Goal: Navigation & Orientation: Find specific page/section

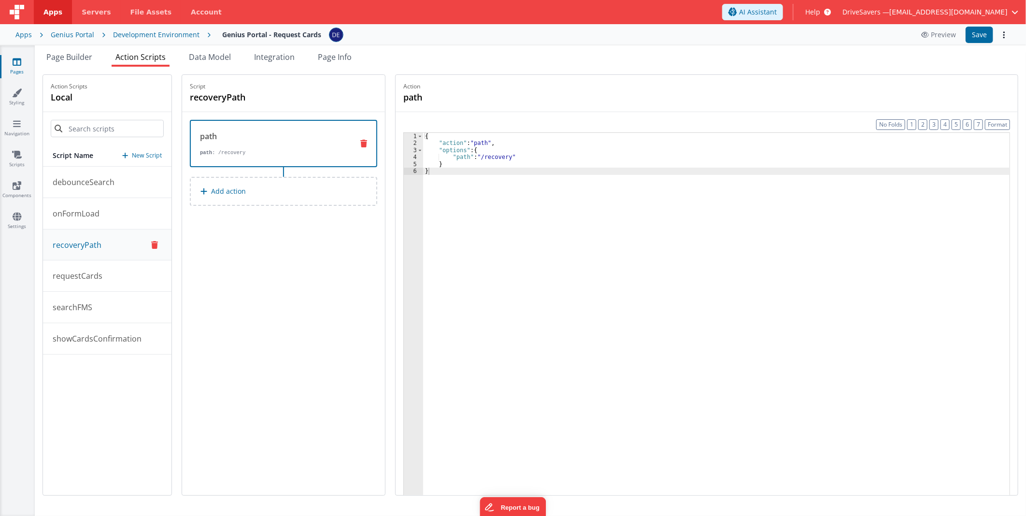
click at [558, 97] on div "Action path" at bounding box center [706, 93] width 607 height 21
click at [80, 59] on span "Page Builder" at bounding box center [69, 57] width 46 height 11
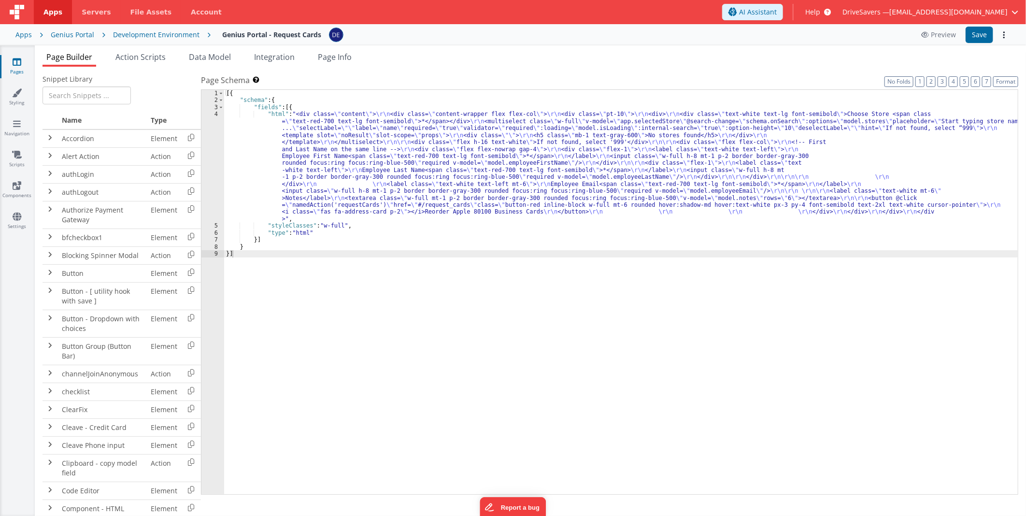
click at [377, 236] on div "[{ "schema" : { "fields" : [{ "html" : "<div class= \" content \" > \r\n <div c…" at bounding box center [621, 299] width 794 height 419
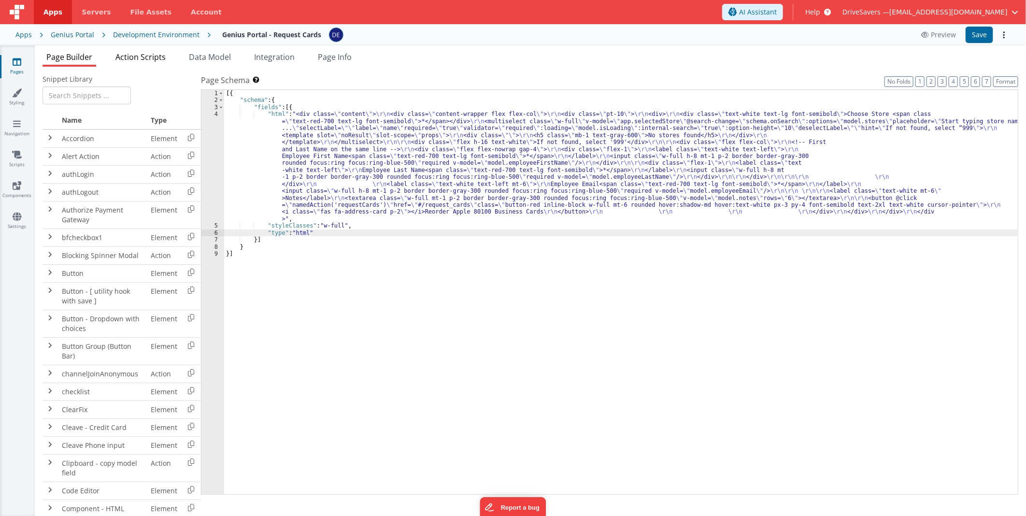
click at [157, 55] on span "Action Scripts" at bounding box center [140, 57] width 50 height 11
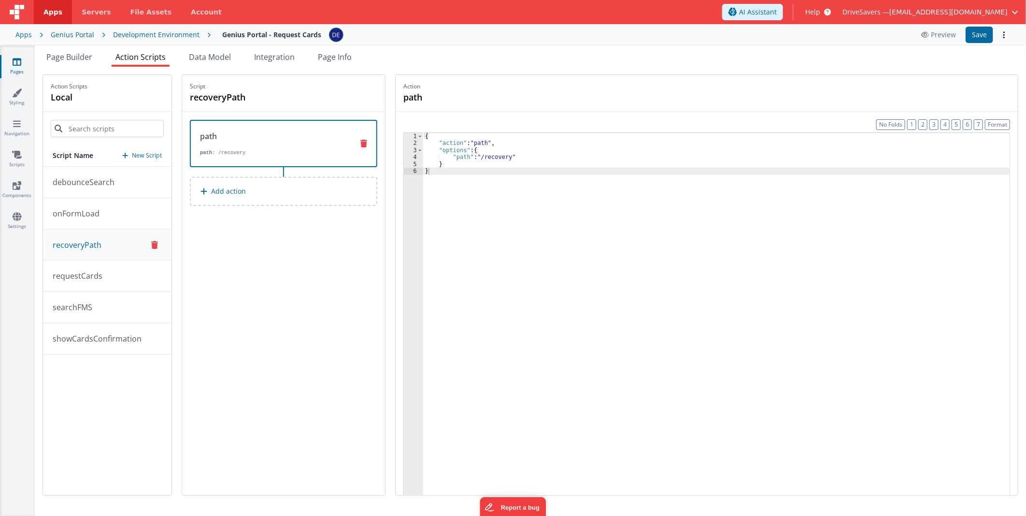
click at [133, 34] on div "Development Environment" at bounding box center [156, 35] width 86 height 10
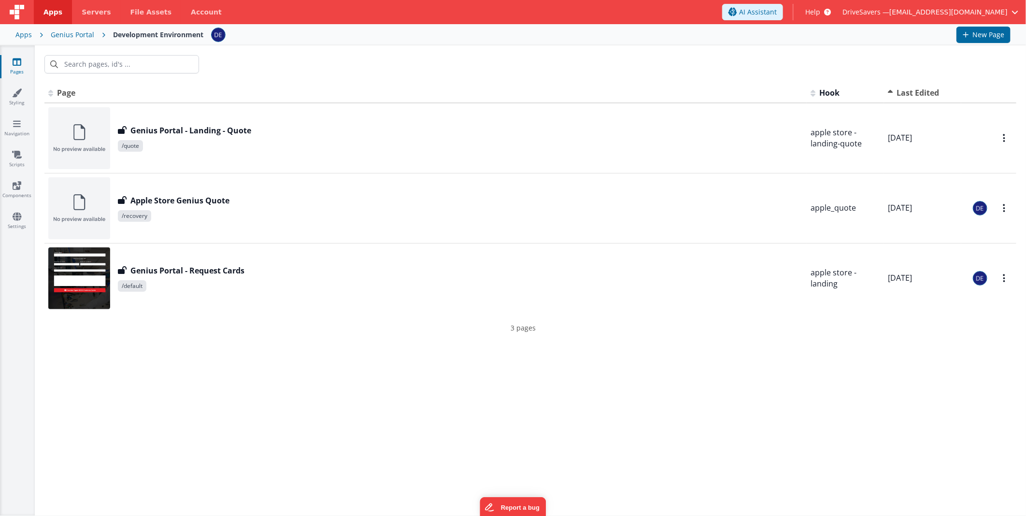
click at [27, 36] on div "Apps" at bounding box center [23, 35] width 16 height 10
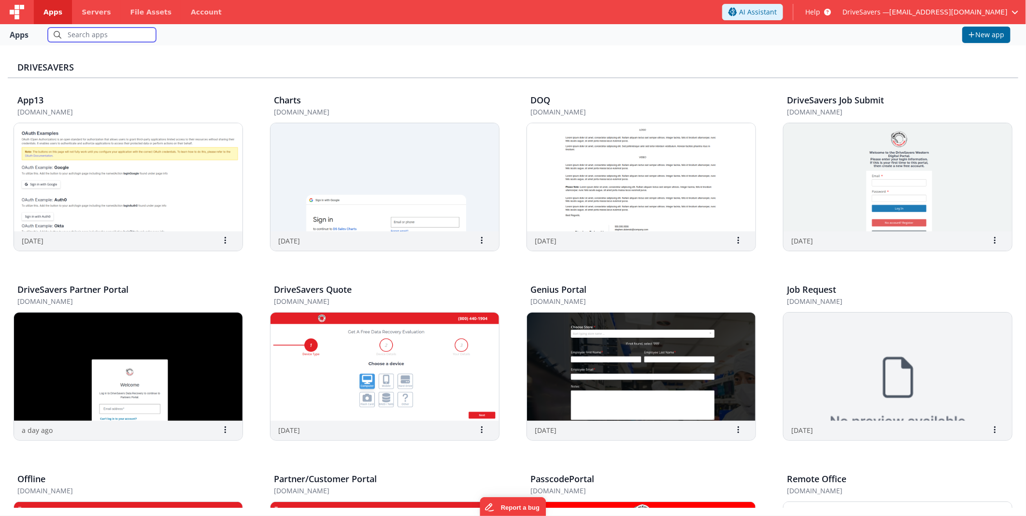
click at [121, 39] on input "text" at bounding box center [102, 35] width 108 height 14
click at [165, 341] on img at bounding box center [128, 367] width 228 height 108
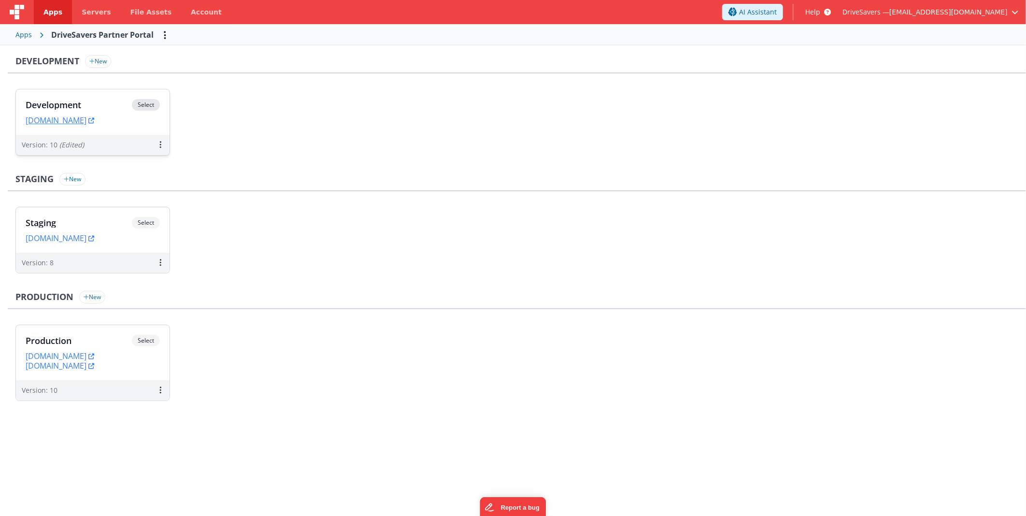
click at [97, 107] on h3 "Development" at bounding box center [79, 105] width 106 height 10
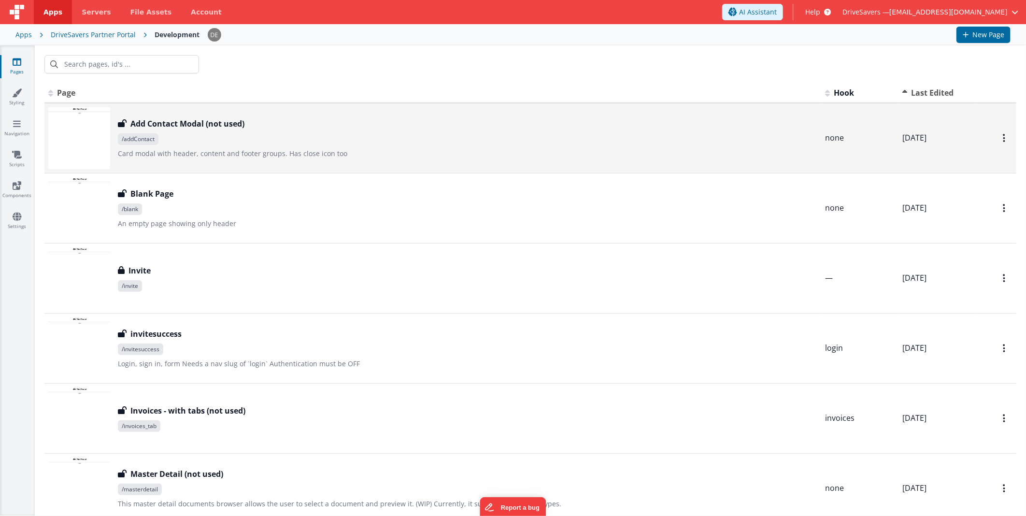
click at [169, 131] on div "Add Contact Modal (not used) Add Contact Modal (not used) /addContact Card moda…" at bounding box center [467, 138] width 699 height 41
